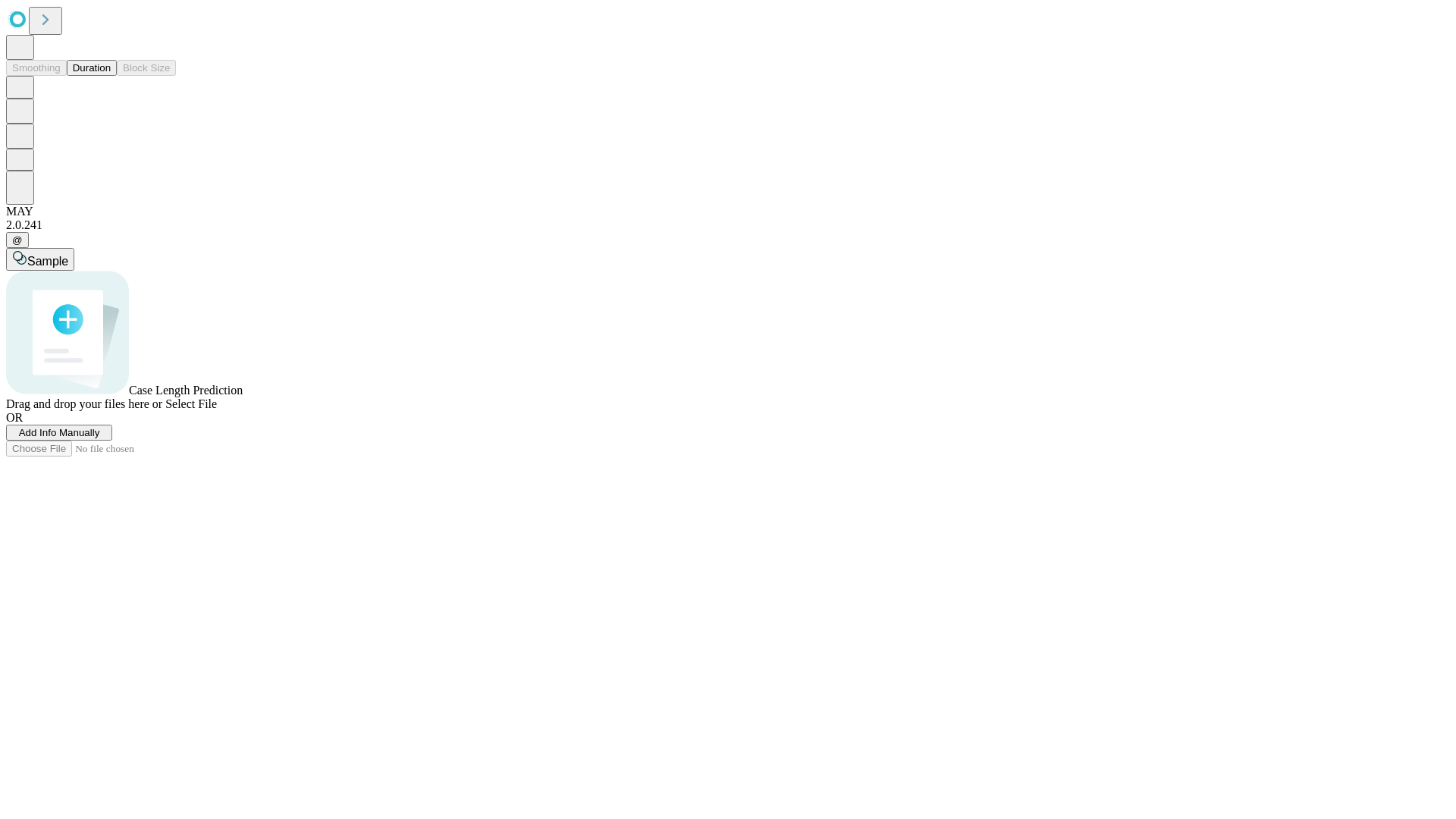
click at [111, 76] on button "Duration" at bounding box center [91, 68] width 50 height 16
click at [68, 255] on span "Sample" at bounding box center [48, 261] width 41 height 13
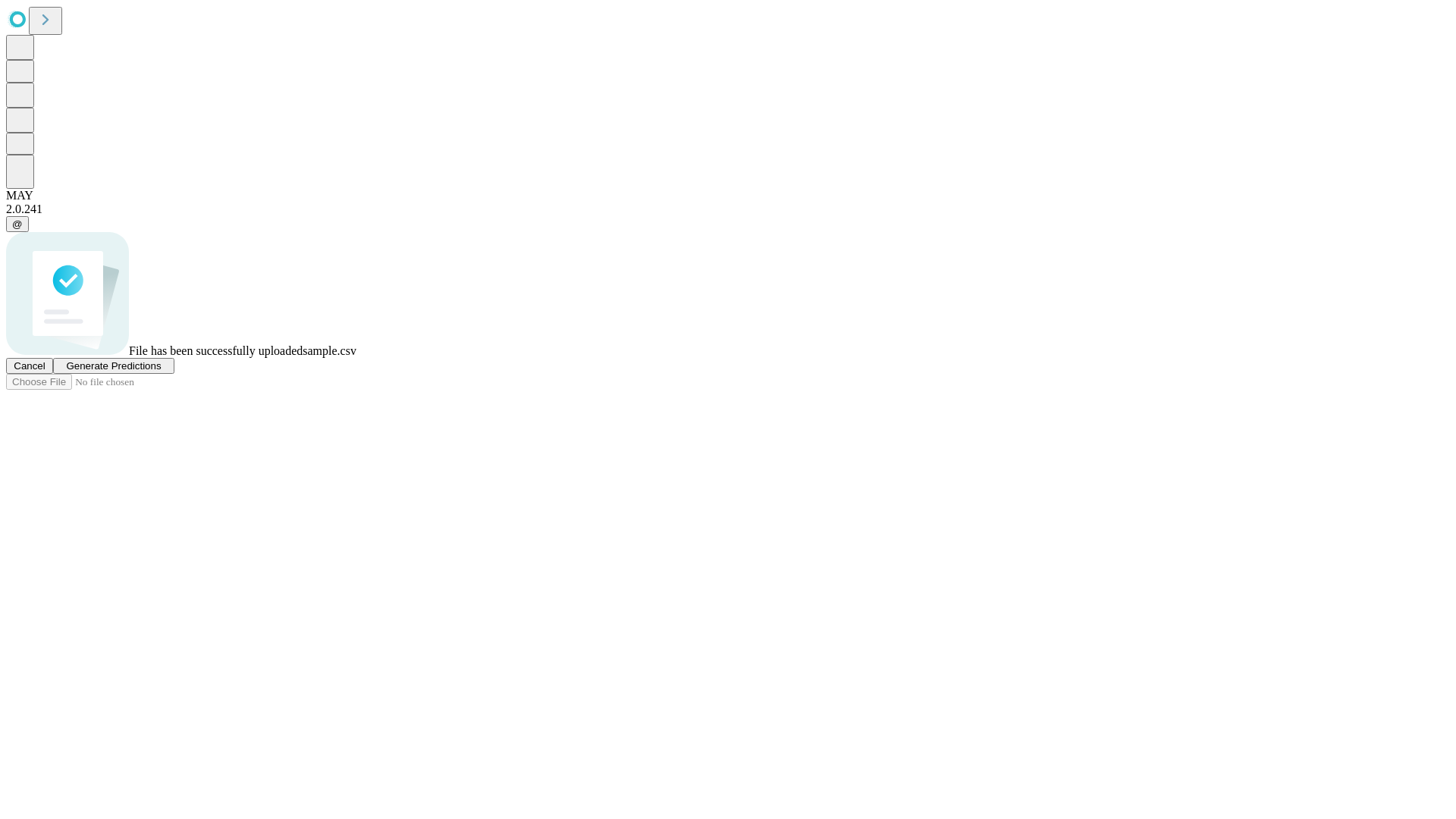
click at [161, 371] on span "Generate Predictions" at bounding box center [113, 366] width 95 height 11
